Goal: Navigation & Orientation: Understand site structure

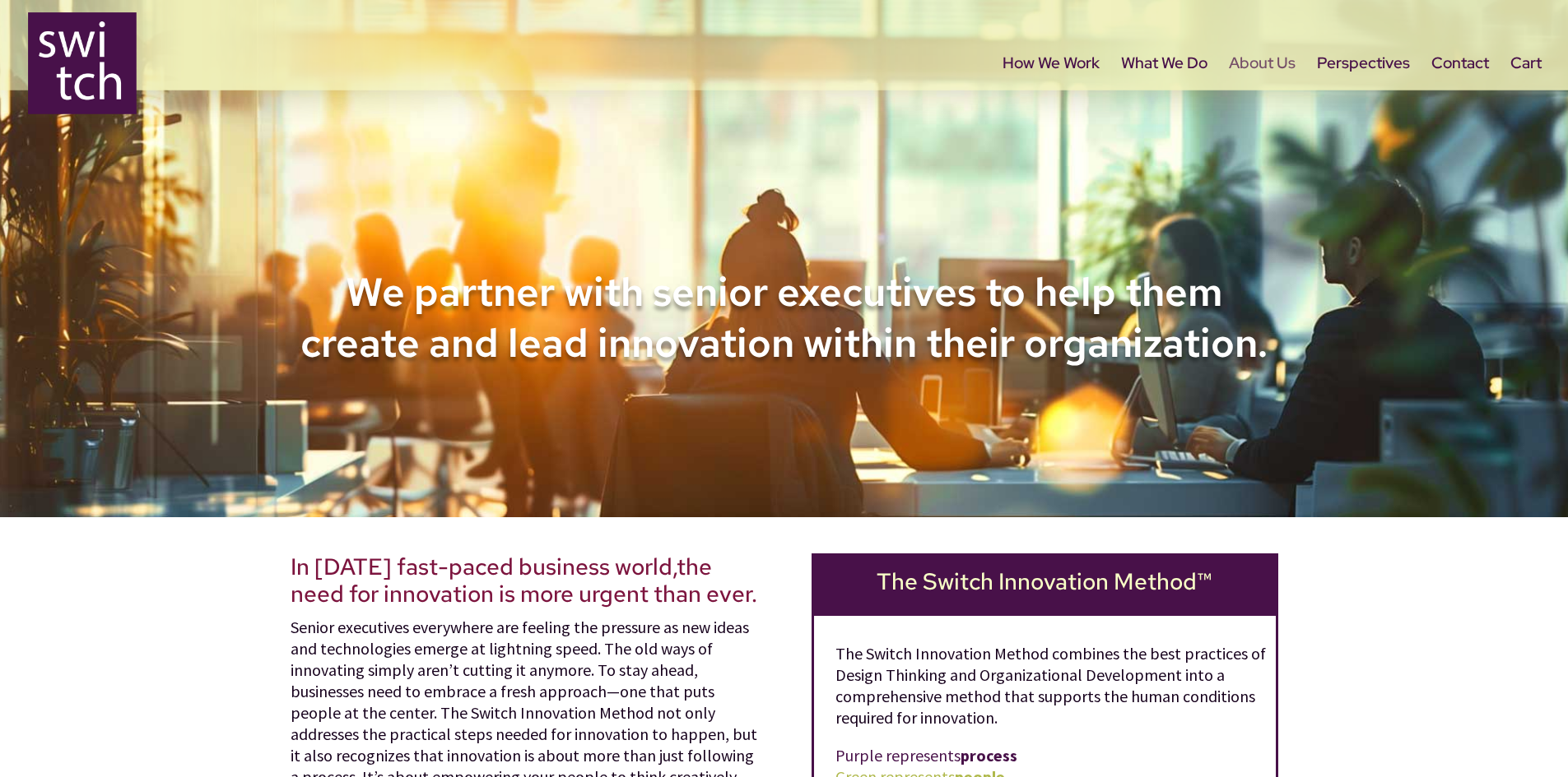
click at [1262, 69] on link "About Us" at bounding box center [1262, 92] width 67 height 69
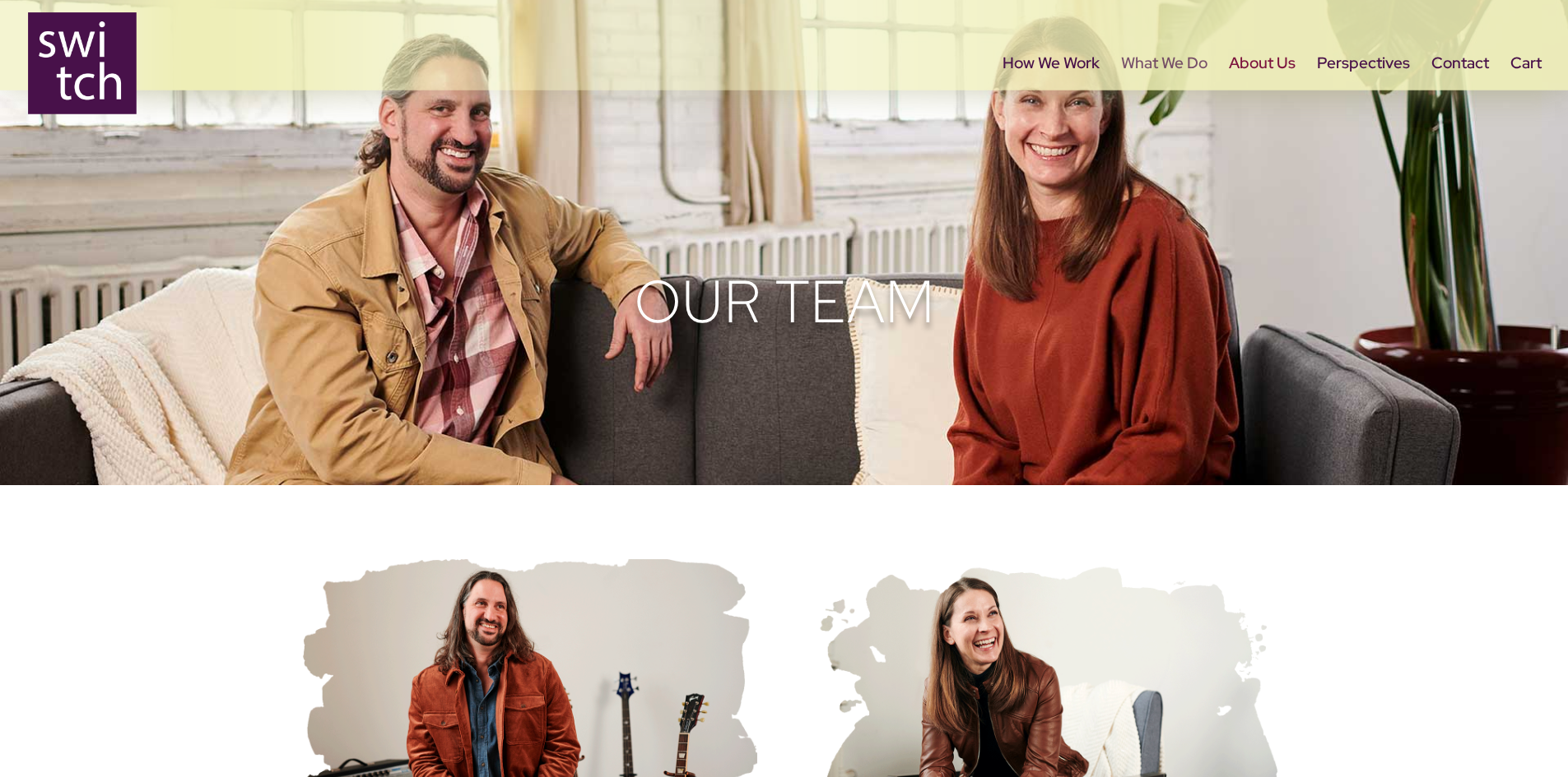
click at [1189, 67] on link "What We Do" at bounding box center [1164, 92] width 86 height 69
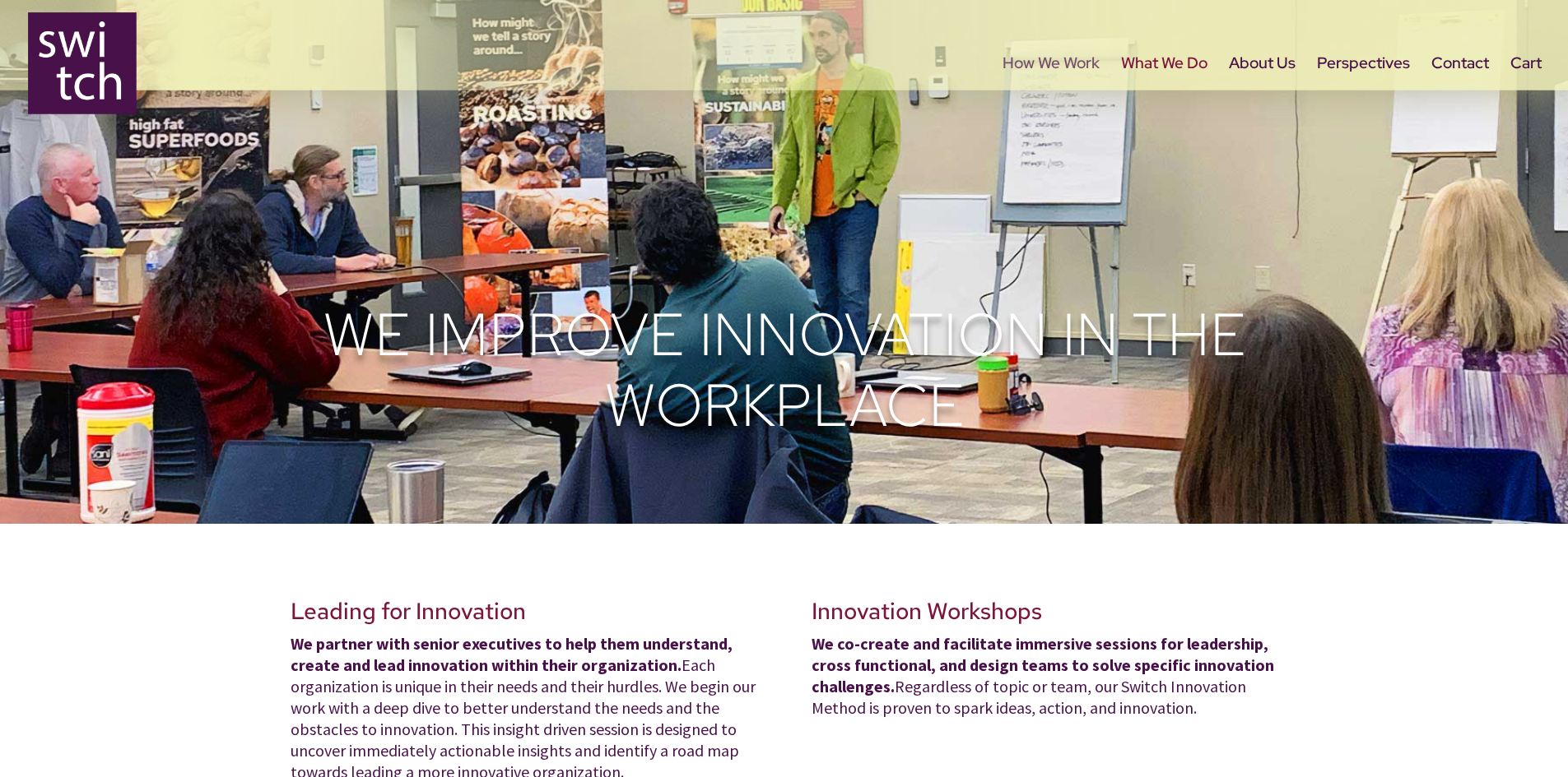
click at [1030, 65] on link "How We Work" at bounding box center [1051, 92] width 98 height 69
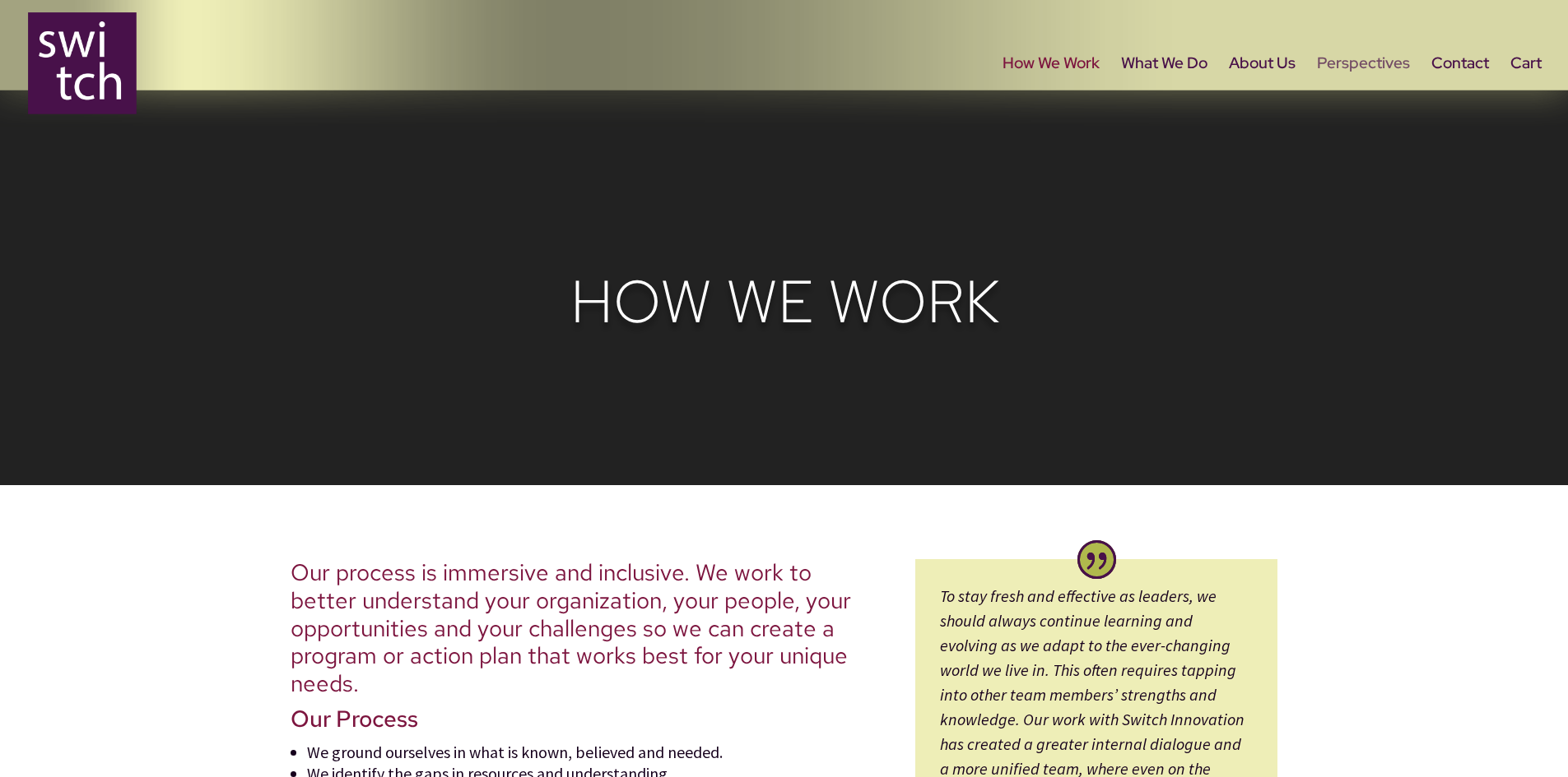
click at [1326, 67] on link "Perspectives" at bounding box center [1363, 92] width 93 height 69
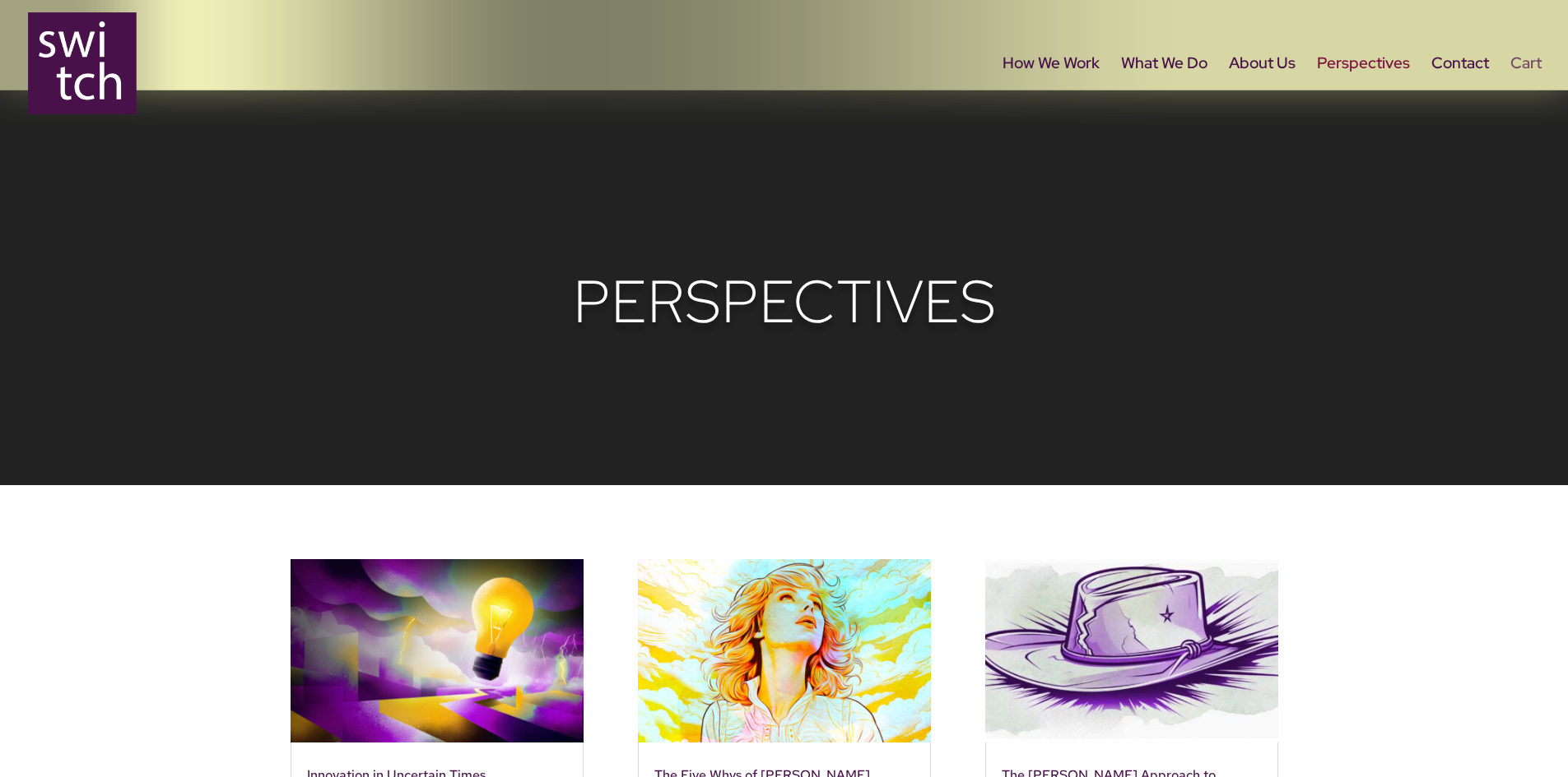
click at [1537, 69] on link "Cart" at bounding box center [1526, 92] width 32 height 69
